Goal: Task Accomplishment & Management: Manage account settings

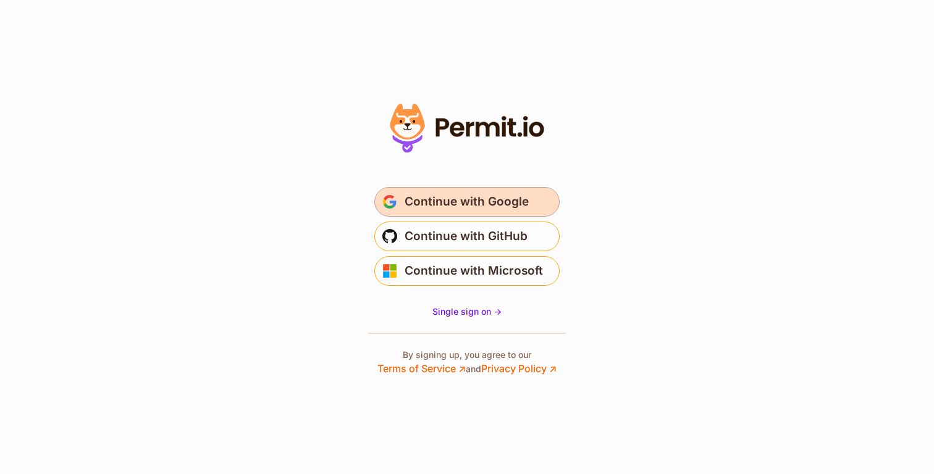
click at [487, 208] on span "Continue with Google" at bounding box center [467, 202] width 124 height 20
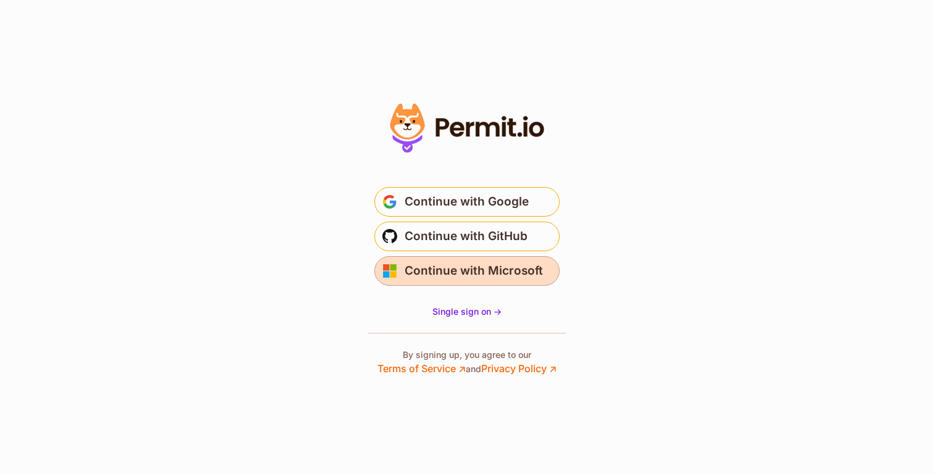
click at [479, 261] on span "Continue with Microsoft" at bounding box center [474, 271] width 138 height 20
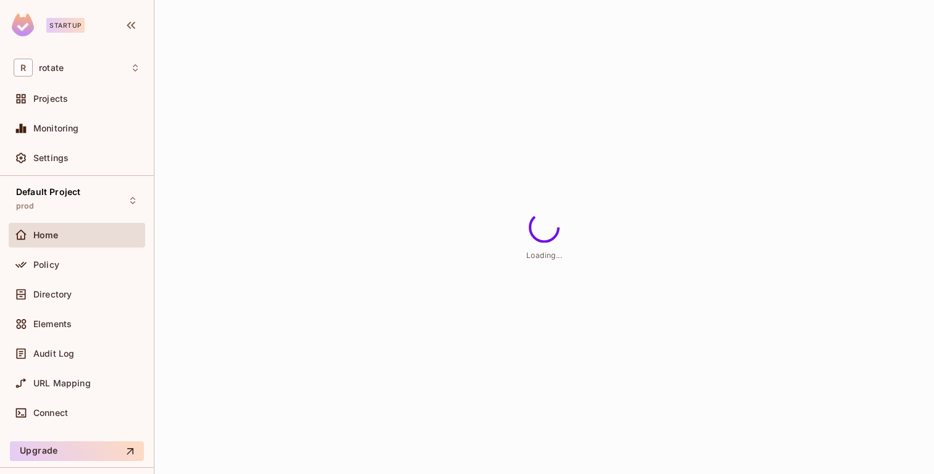
click at [69, 27] on div "Startup" at bounding box center [65, 25] width 38 height 15
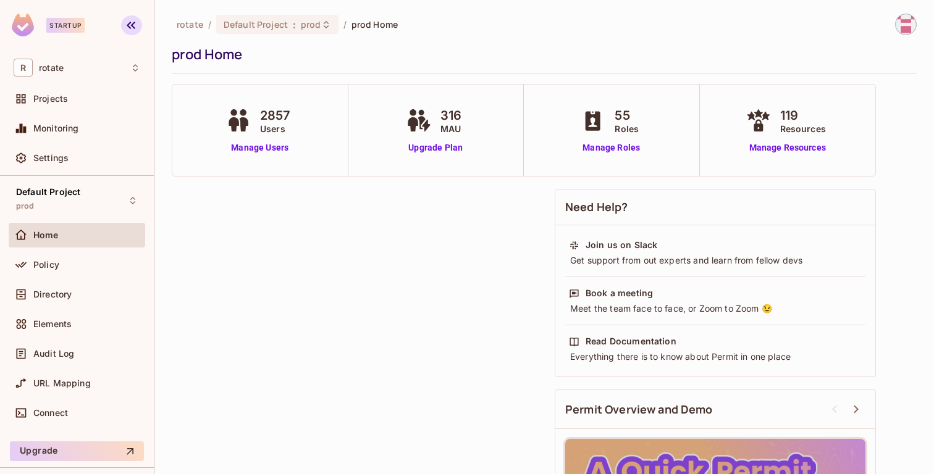
click at [138, 25] on button "button" at bounding box center [131, 25] width 21 height 20
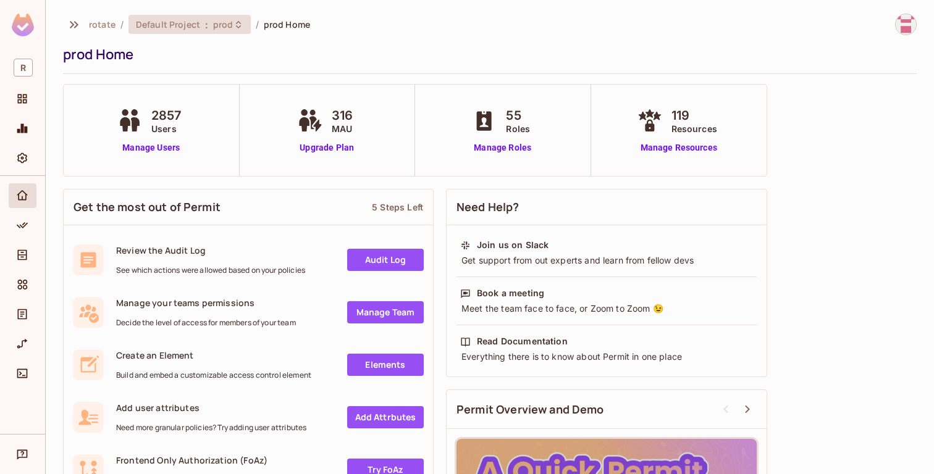
click at [166, 27] on span "Default Project" at bounding box center [168, 25] width 64 height 12
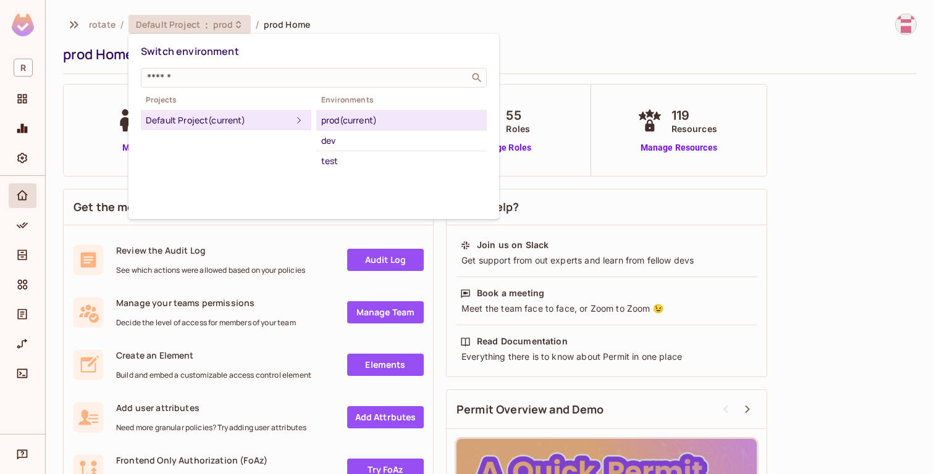
click at [17, 105] on div at bounding box center [467, 237] width 934 height 474
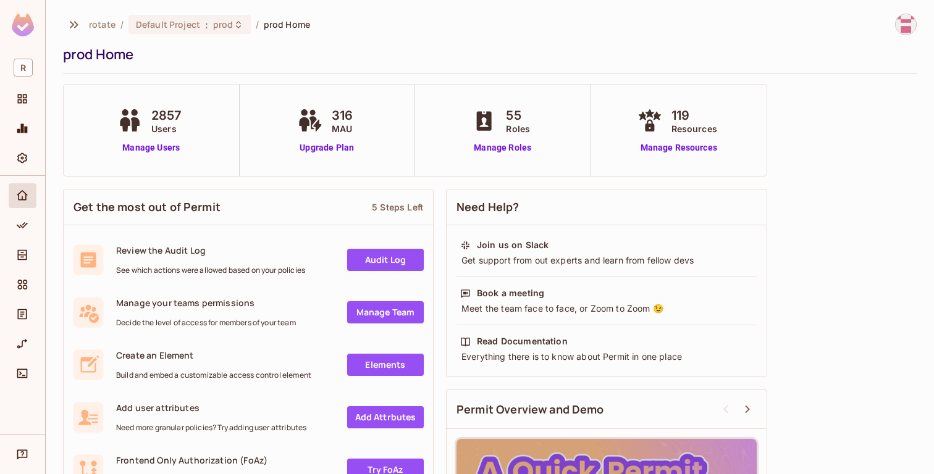
click at [156, 133] on span "Users" at bounding box center [166, 128] width 31 height 13
click at [162, 152] on link "Manage Users" at bounding box center [151, 147] width 74 height 13
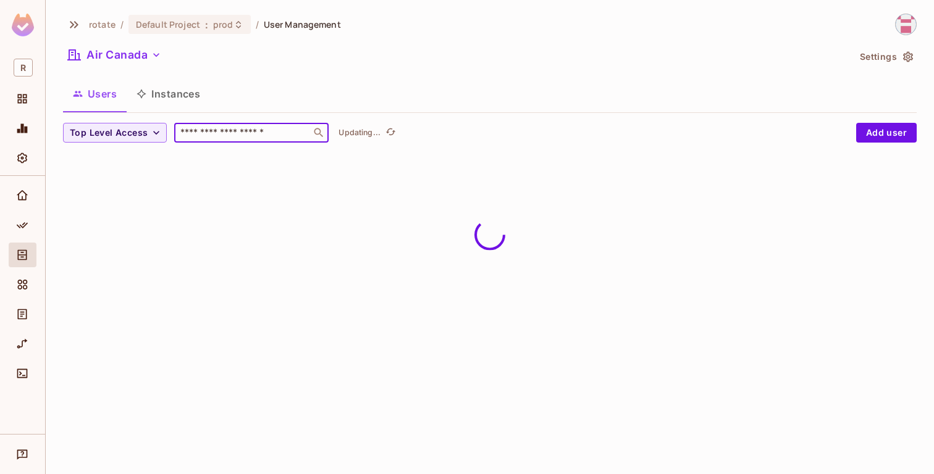
click at [258, 127] on input "text" at bounding box center [243, 133] width 130 height 12
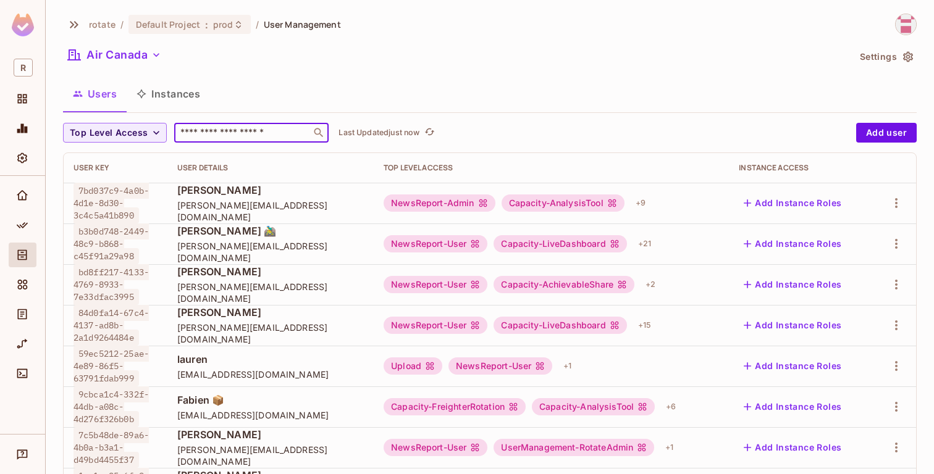
paste input "**********"
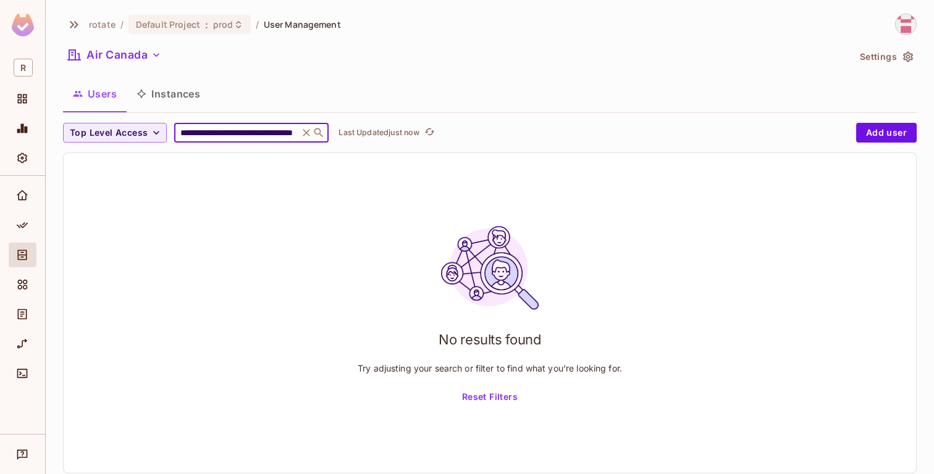
type input "**********"
click at [95, 41] on div "**********" at bounding box center [490, 249] width 854 height 470
click at [108, 58] on button "Air Canada" at bounding box center [114, 55] width 103 height 20
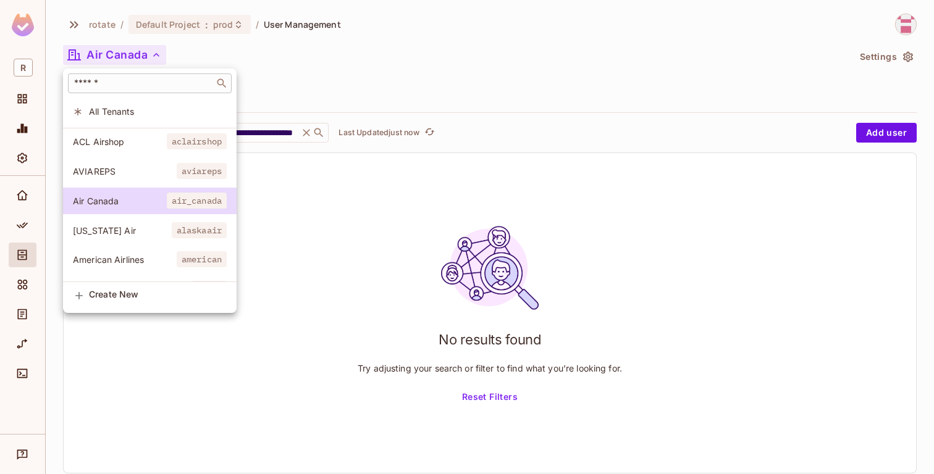
click at [148, 88] on input "text" at bounding box center [141, 83] width 139 height 12
click at [119, 114] on span "All Tenants" at bounding box center [158, 112] width 138 height 12
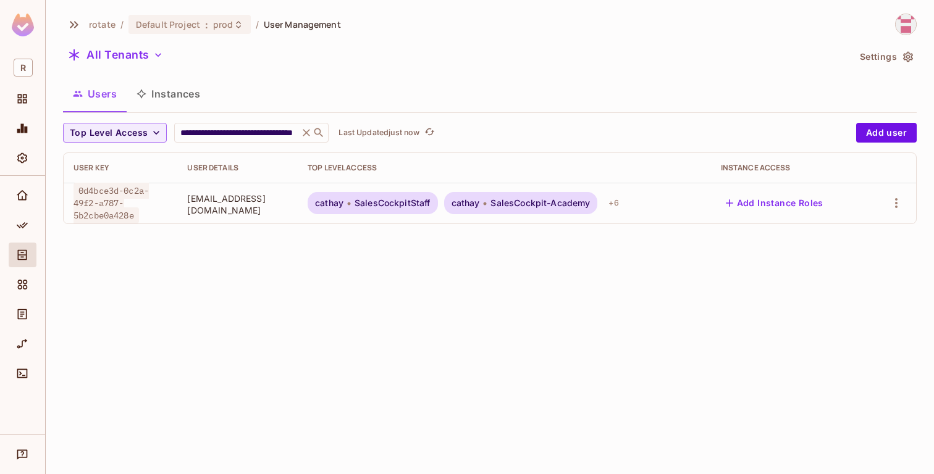
drag, startPoint x: 250, startPoint y: 205, endPoint x: 316, endPoint y: 205, distance: 66.7
click at [288, 204] on span "[EMAIL_ADDRESS][DOMAIN_NAME]" at bounding box center [237, 204] width 101 height 23
click at [306, 132] on icon at bounding box center [306, 133] width 12 height 12
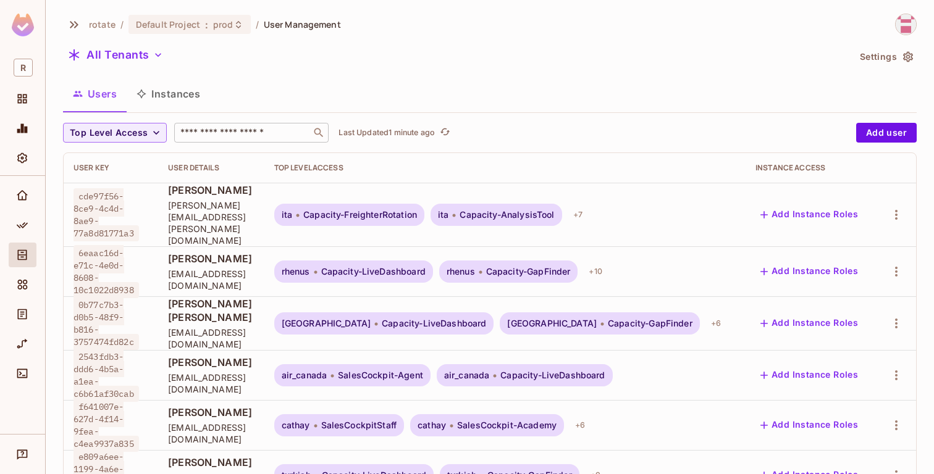
click at [226, 140] on div "​" at bounding box center [251, 133] width 154 height 20
paste input "**********"
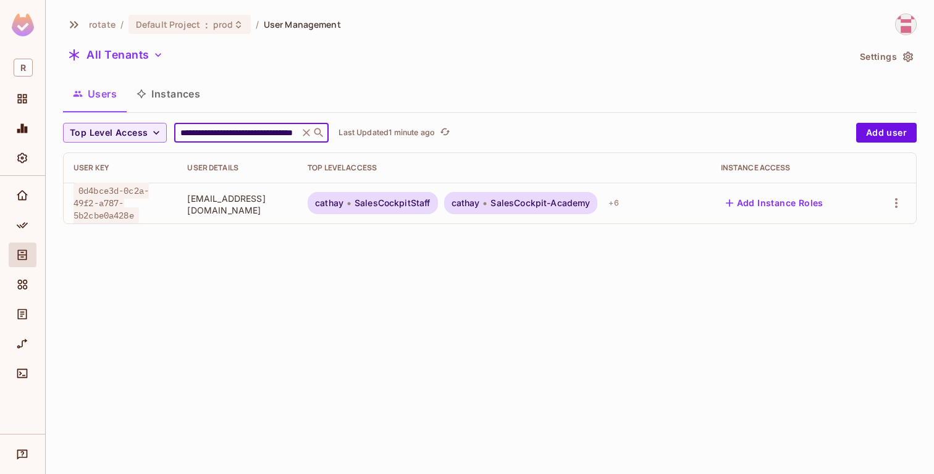
type input "**********"
click at [280, 199] on span "[EMAIL_ADDRESS][DOMAIN_NAME]" at bounding box center [237, 204] width 101 height 23
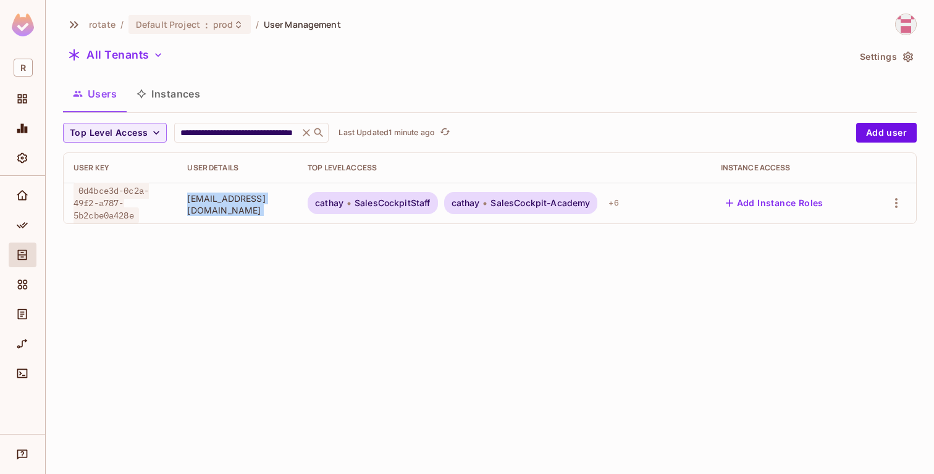
click at [280, 199] on span "[EMAIL_ADDRESS][DOMAIN_NAME]" at bounding box center [237, 204] width 101 height 23
click at [313, 133] on icon at bounding box center [319, 133] width 12 height 12
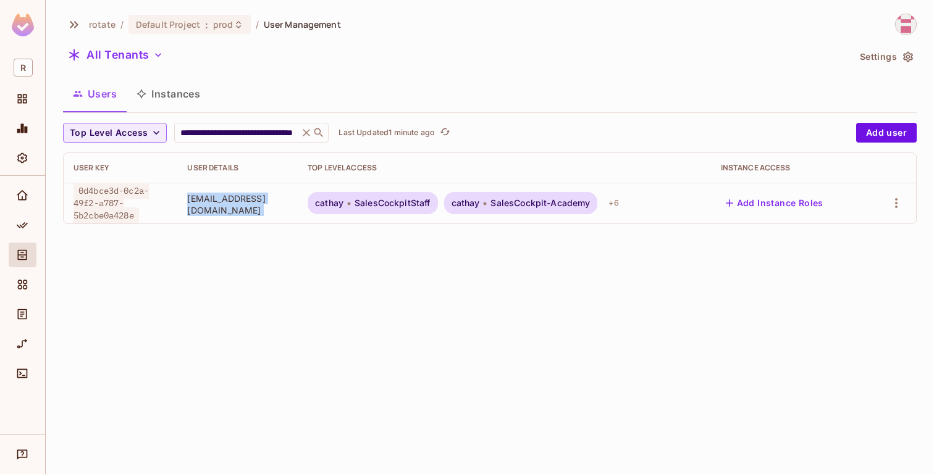
click at [306, 133] on icon at bounding box center [306, 132] width 7 height 7
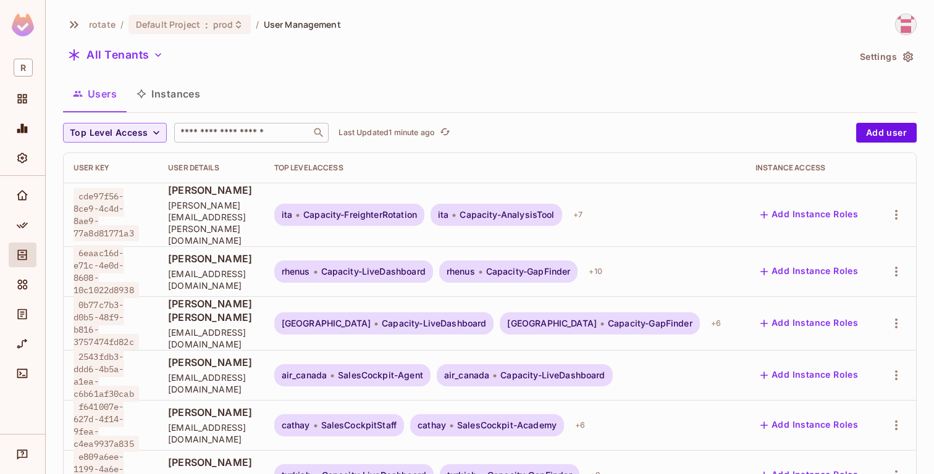
click at [278, 135] on input "text" at bounding box center [243, 133] width 130 height 12
click at [135, 143] on div "Top Level Access" at bounding box center [115, 133] width 104 height 20
click at [135, 135] on span "Top Level Access" at bounding box center [109, 132] width 78 height 15
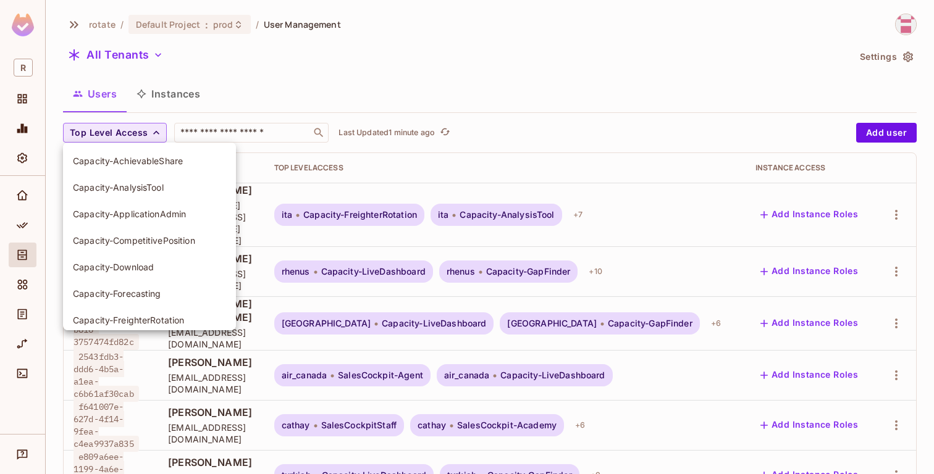
click at [135, 135] on div at bounding box center [467, 237] width 934 height 474
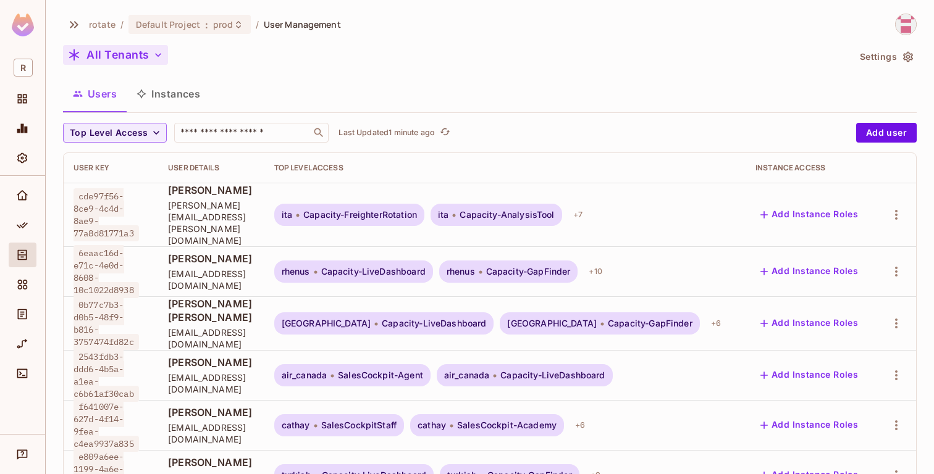
click at [131, 52] on button "All Tenants" at bounding box center [115, 55] width 105 height 20
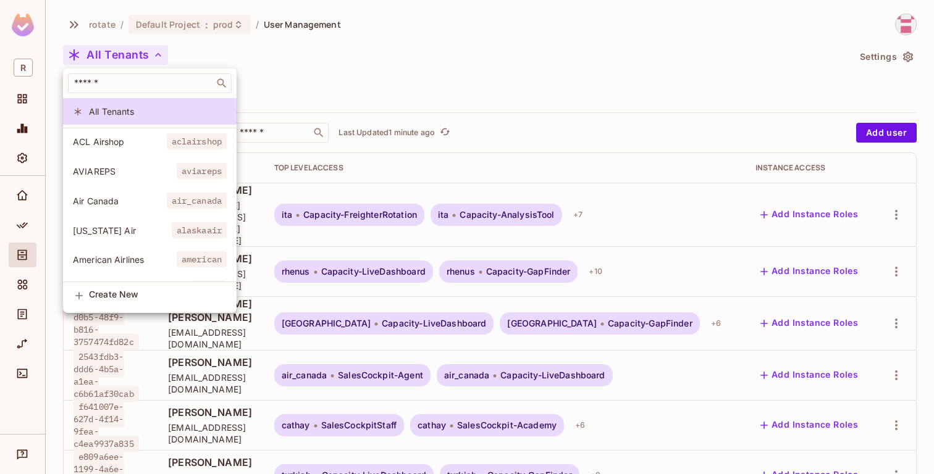
click at [132, 69] on div "​" at bounding box center [150, 84] width 174 height 30
click at [138, 84] on input "text" at bounding box center [141, 83] width 139 height 12
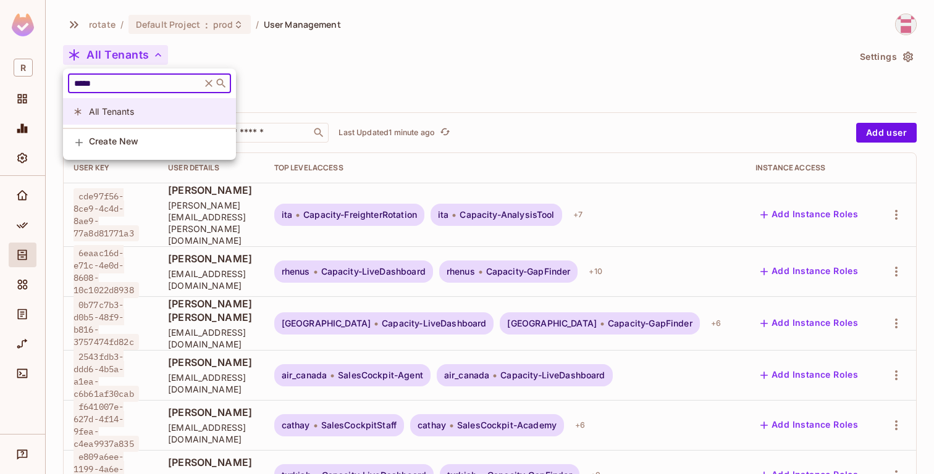
type input "*****"
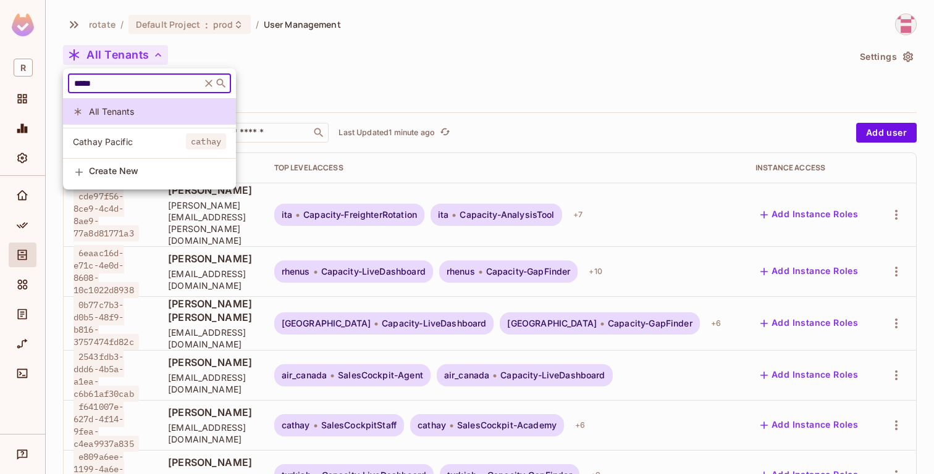
click at [153, 148] on li "Cathay Pacific cathay" at bounding box center [149, 141] width 173 height 27
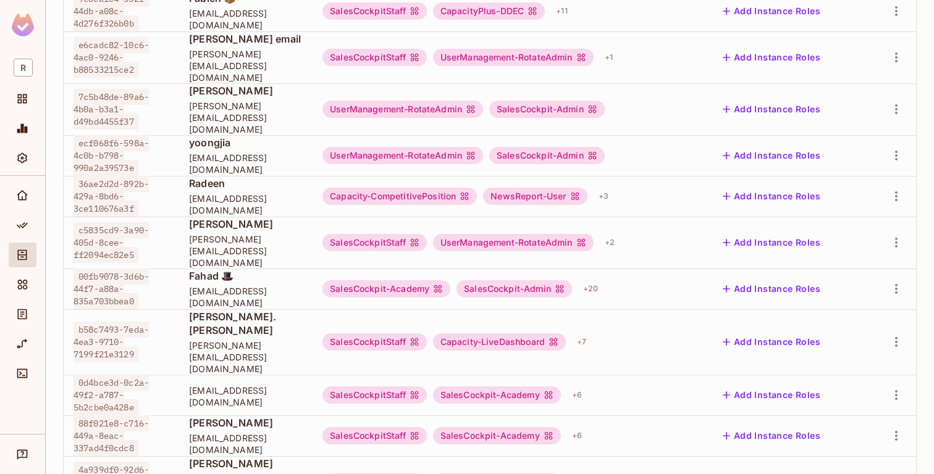
scroll to position [382, 0]
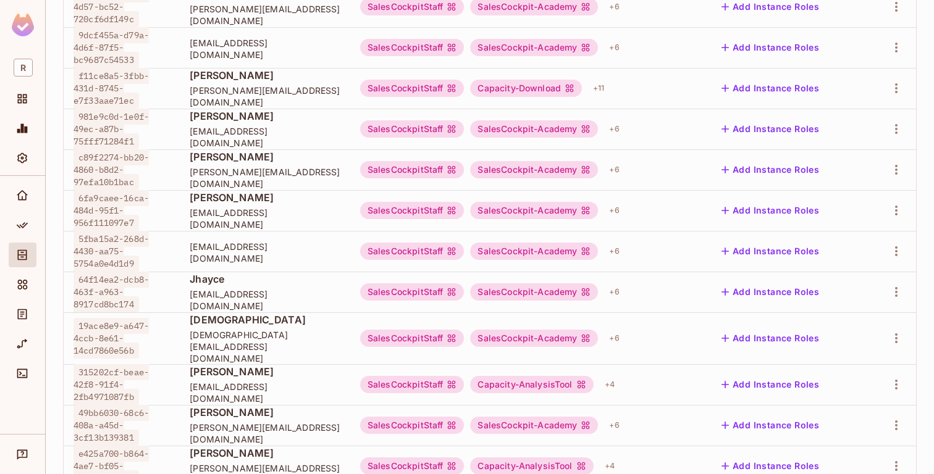
scroll to position [388, 0]
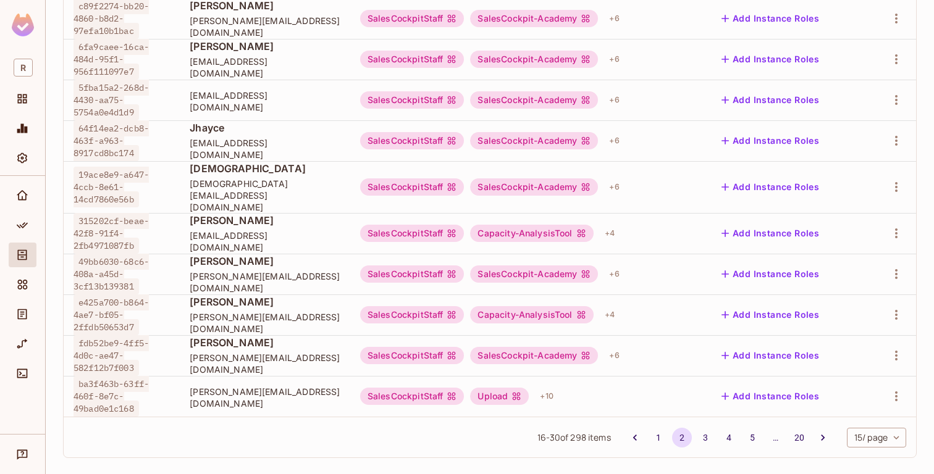
drag, startPoint x: 332, startPoint y: 96, endPoint x: 190, endPoint y: 96, distance: 141.4
click at [190, 96] on span "[EMAIL_ADDRESS][DOMAIN_NAME]" at bounding box center [265, 101] width 151 height 23
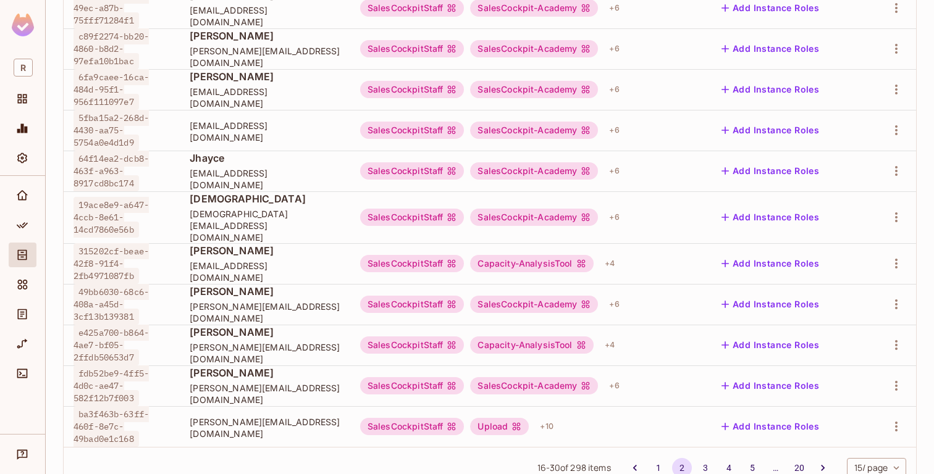
scroll to position [344, 0]
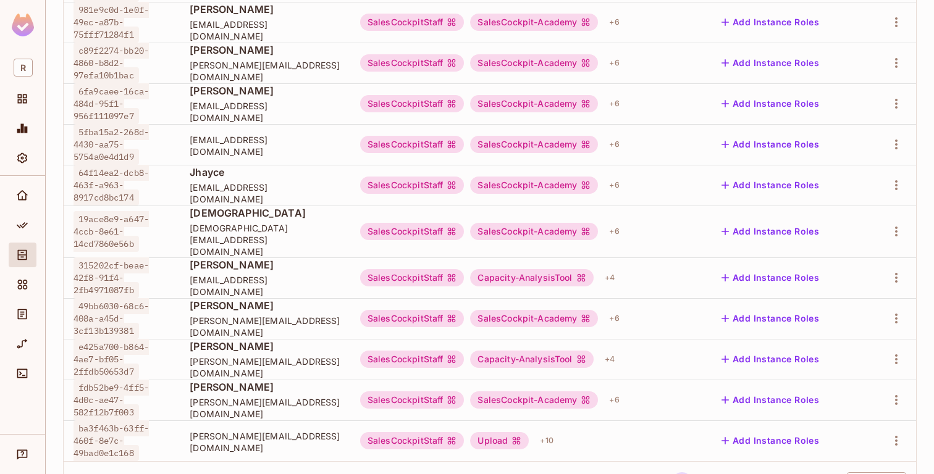
click at [288, 153] on td "[EMAIL_ADDRESS][DOMAIN_NAME]" at bounding box center [265, 144] width 170 height 41
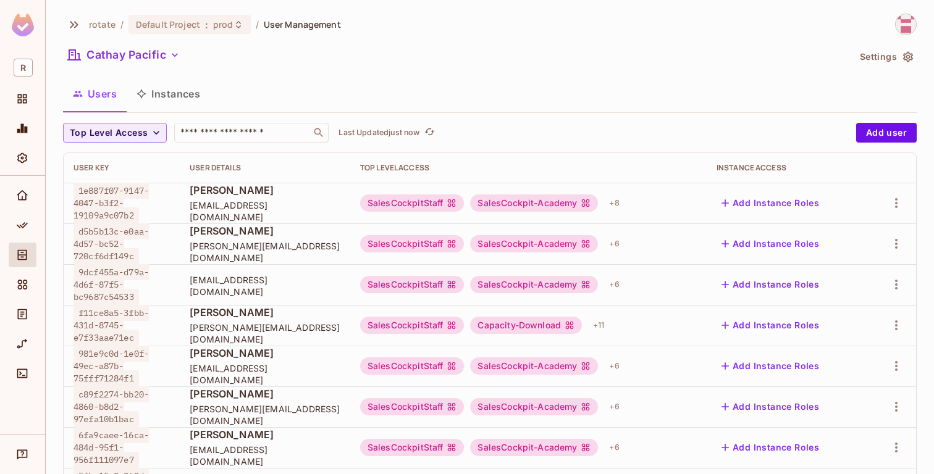
click at [233, 319] on span "[PERSON_NAME]" at bounding box center [265, 313] width 151 height 14
click at [897, 325] on icon "button" at bounding box center [896, 325] width 15 height 15
drag, startPoint x: 870, startPoint y: 356, endPoint x: 855, endPoint y: 371, distance: 20.5
click at [855, 371] on ul "Edit Edit Attributes Delete User" at bounding box center [842, 380] width 109 height 91
click at [855, 371] on span "Edit Attributes" at bounding box center [853, 381] width 69 height 20
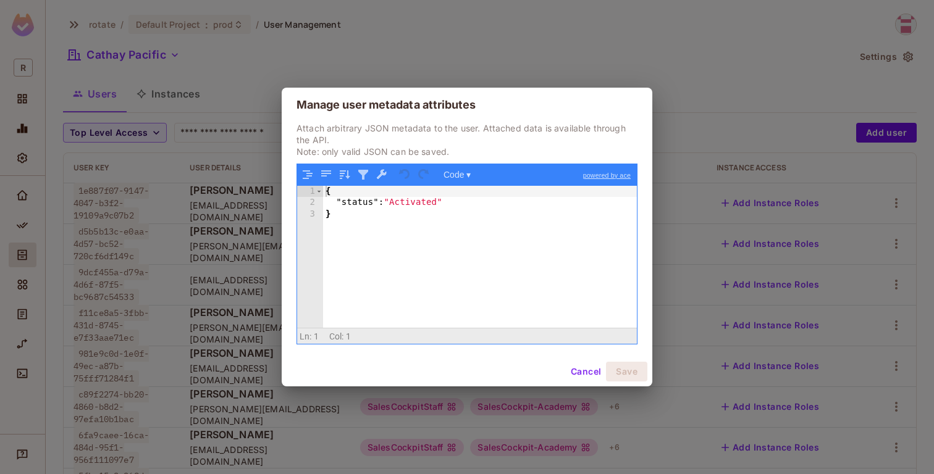
click at [581, 369] on button "Cancel" at bounding box center [586, 372] width 40 height 20
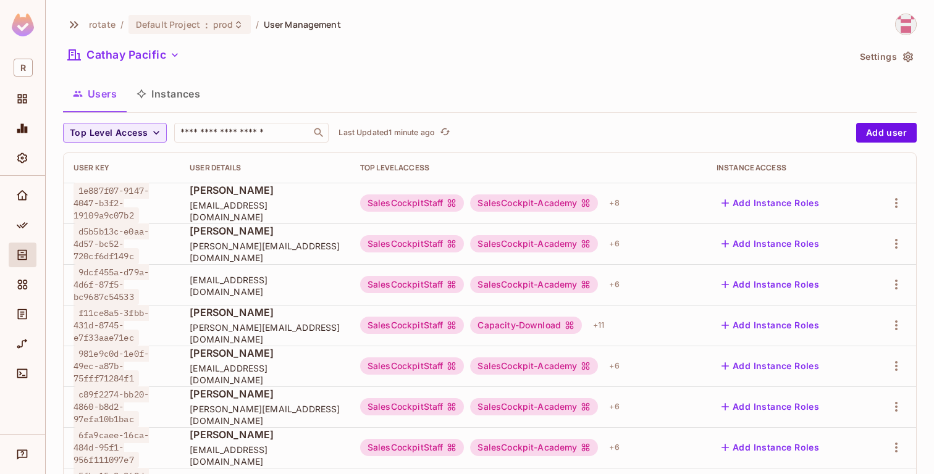
click at [266, 319] on span "[PERSON_NAME]" at bounding box center [265, 313] width 151 height 14
click at [896, 287] on icon "button" at bounding box center [896, 285] width 2 height 10
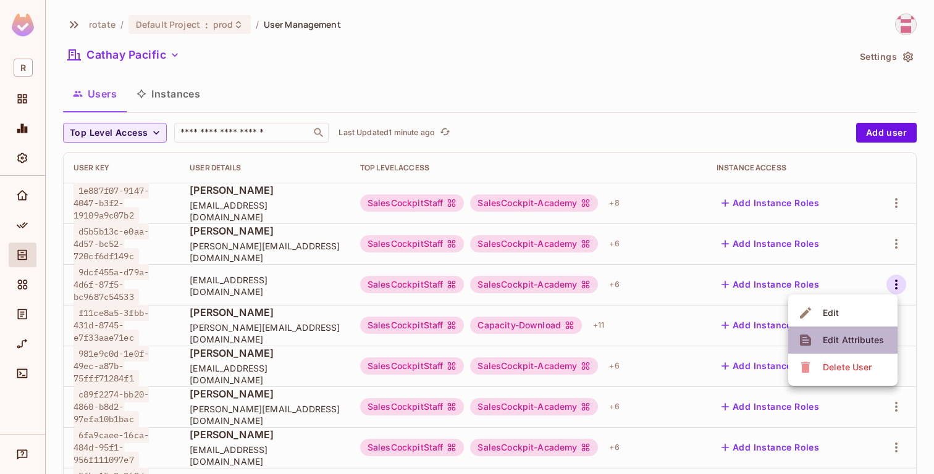
click at [861, 346] on span "Edit Attributes" at bounding box center [853, 340] width 69 height 20
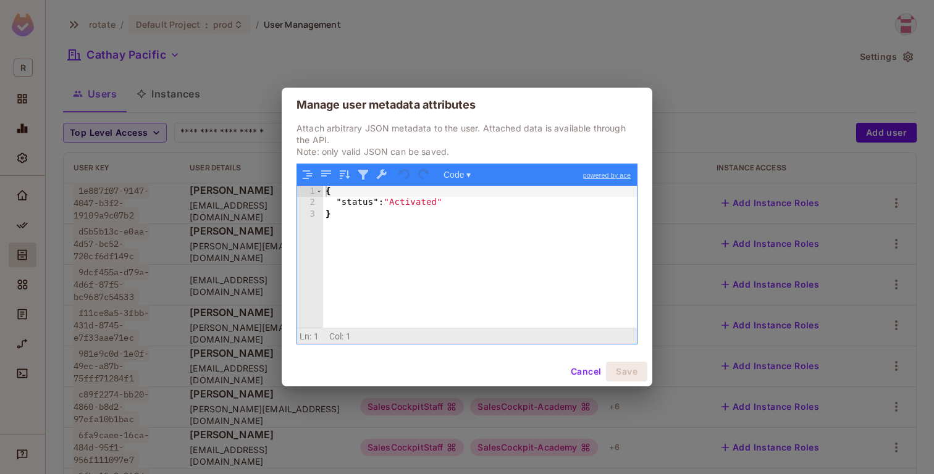
click at [589, 370] on button "Cancel" at bounding box center [586, 372] width 40 height 20
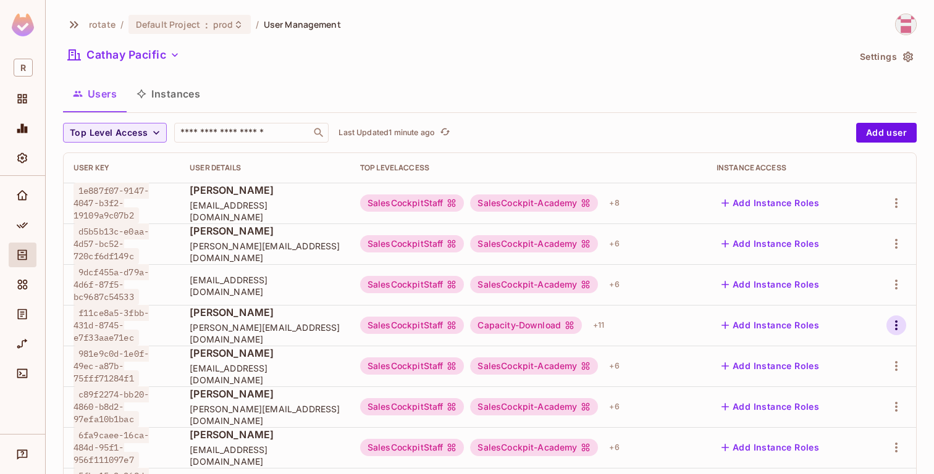
click at [896, 327] on icon "button" at bounding box center [896, 325] width 15 height 15
click at [858, 372] on span "Edit Attributes" at bounding box center [853, 381] width 69 height 20
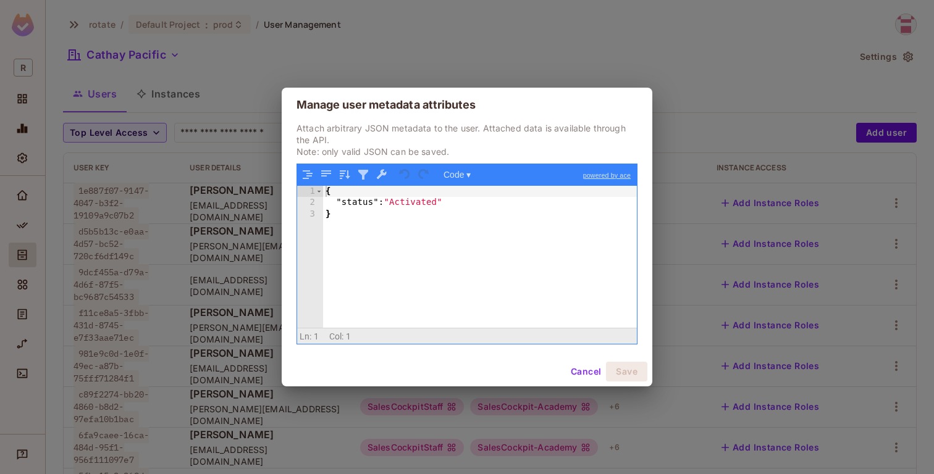
click at [581, 367] on button "Cancel" at bounding box center [586, 372] width 40 height 20
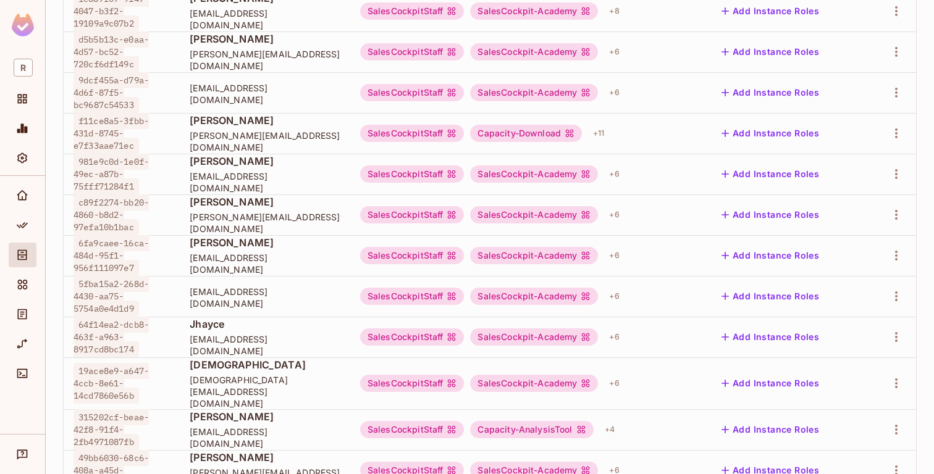
scroll to position [388, 0]
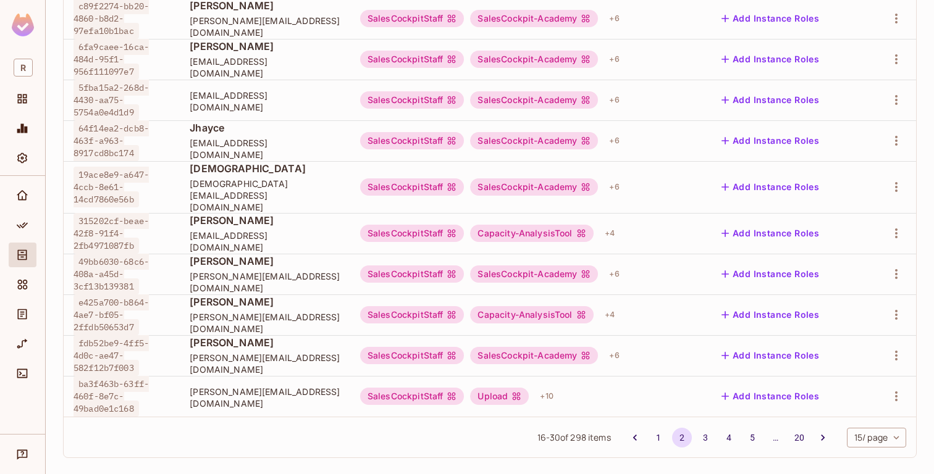
click at [686, 432] on button "2" at bounding box center [682, 438] width 20 height 20
click at [703, 432] on button "3" at bounding box center [705, 438] width 20 height 20
